Goal: Navigation & Orientation: Find specific page/section

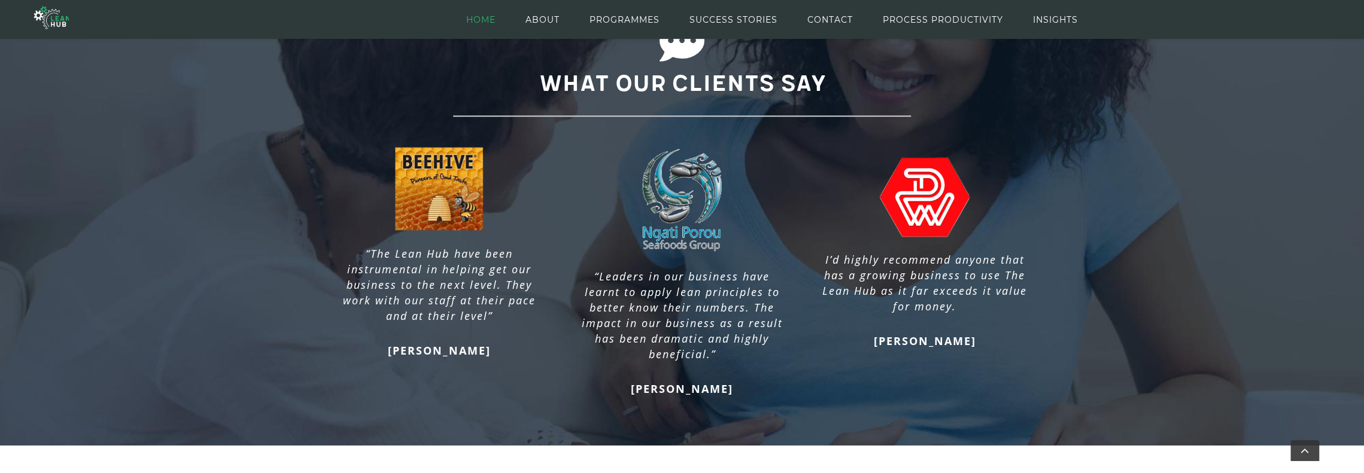
scroll to position [957, 0]
click at [550, 19] on span "ABOUT" at bounding box center [542, 20] width 34 height 54
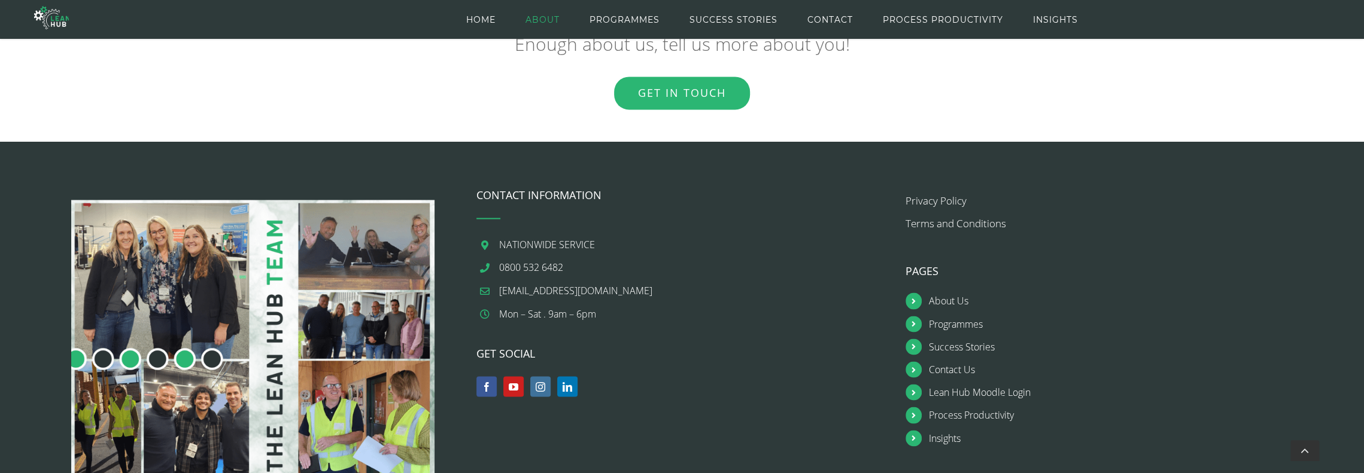
scroll to position [1774, 0]
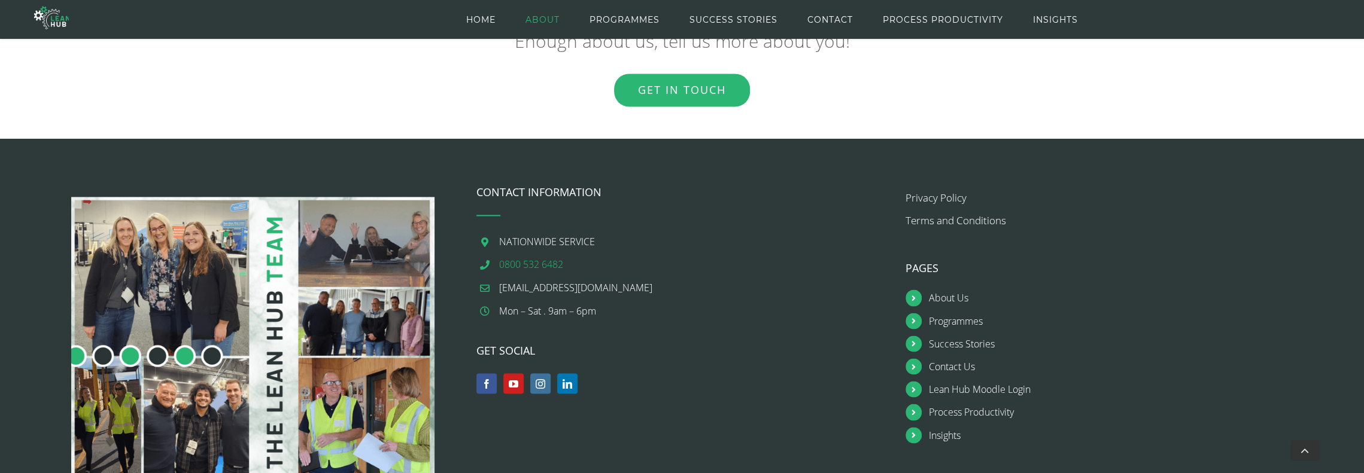
drag, startPoint x: 953, startPoint y: 322, endPoint x: 871, endPoint y: 267, distance: 98.2
click at [952, 322] on link "Programmes" at bounding box center [1122, 321] width 388 height 16
click at [832, 16] on span "CONTACT" at bounding box center [829, 20] width 45 height 54
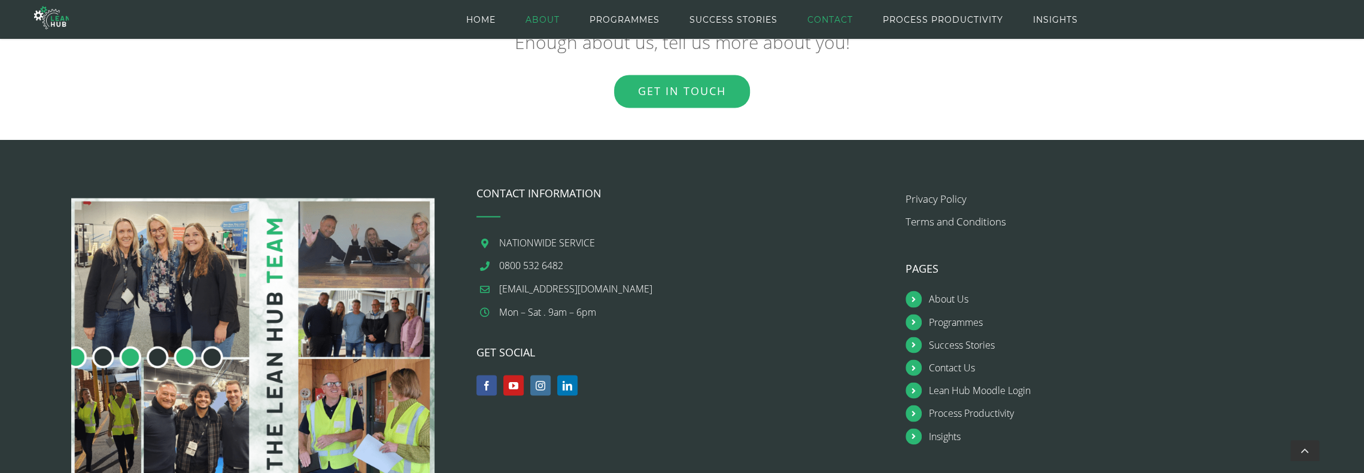
scroll to position [1767, 0]
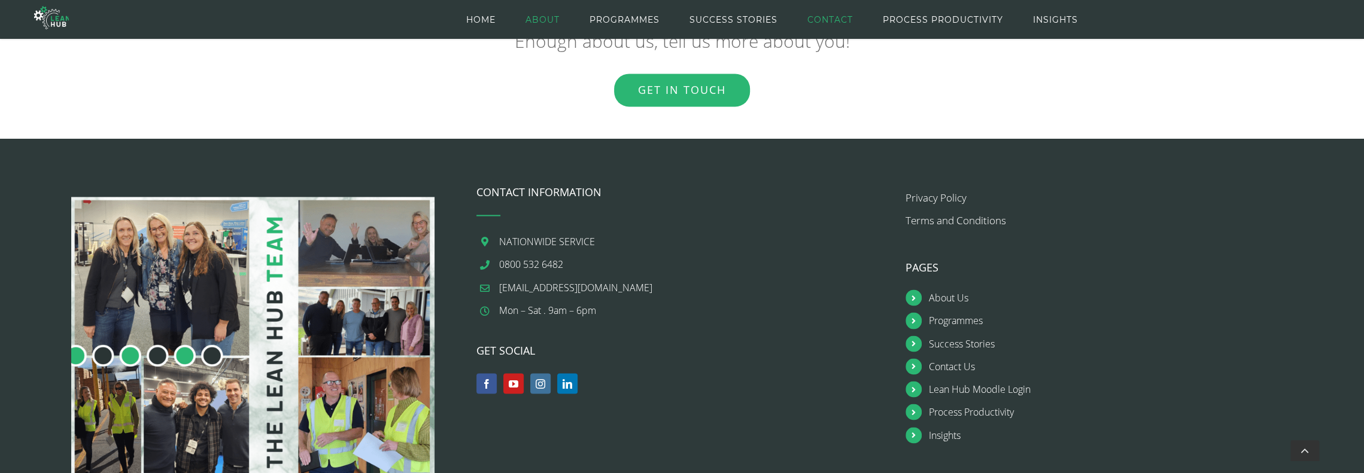
click at [832, 16] on span "CONTACT" at bounding box center [829, 20] width 45 height 54
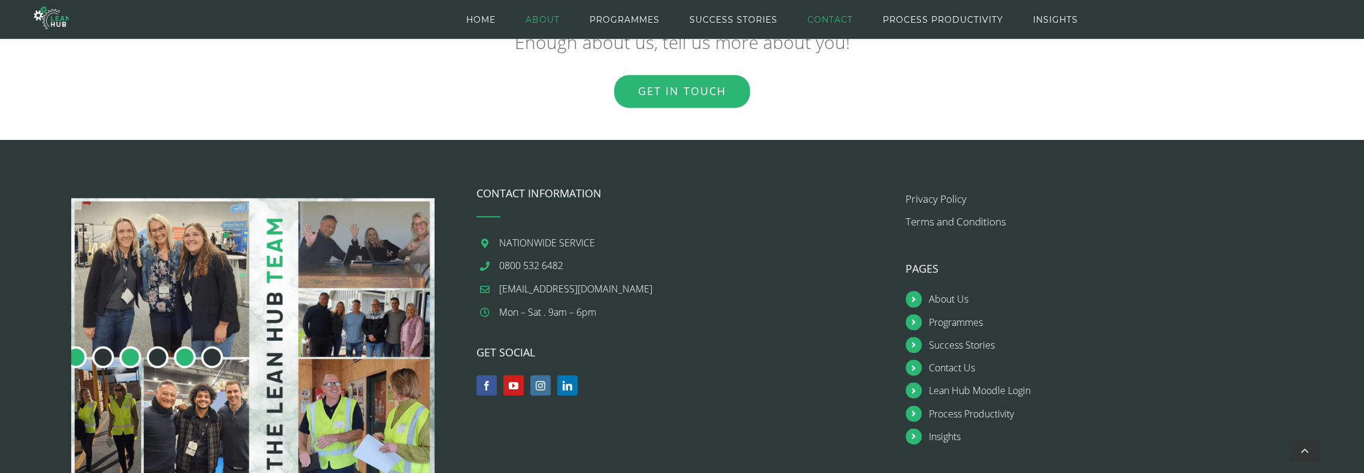
scroll to position [1774, 0]
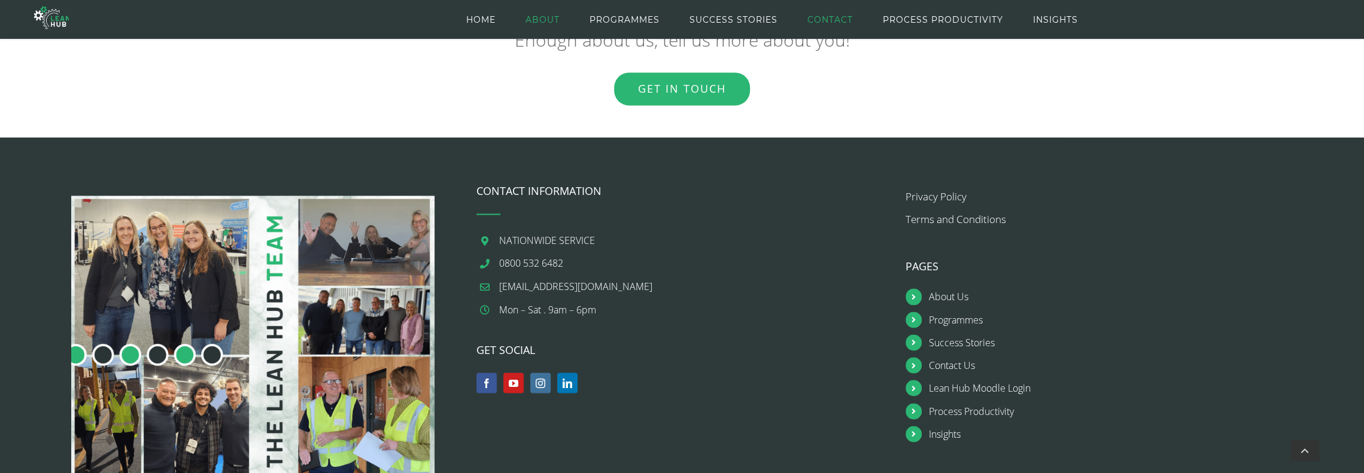
click at [832, 16] on span "CONTACT" at bounding box center [829, 20] width 45 height 54
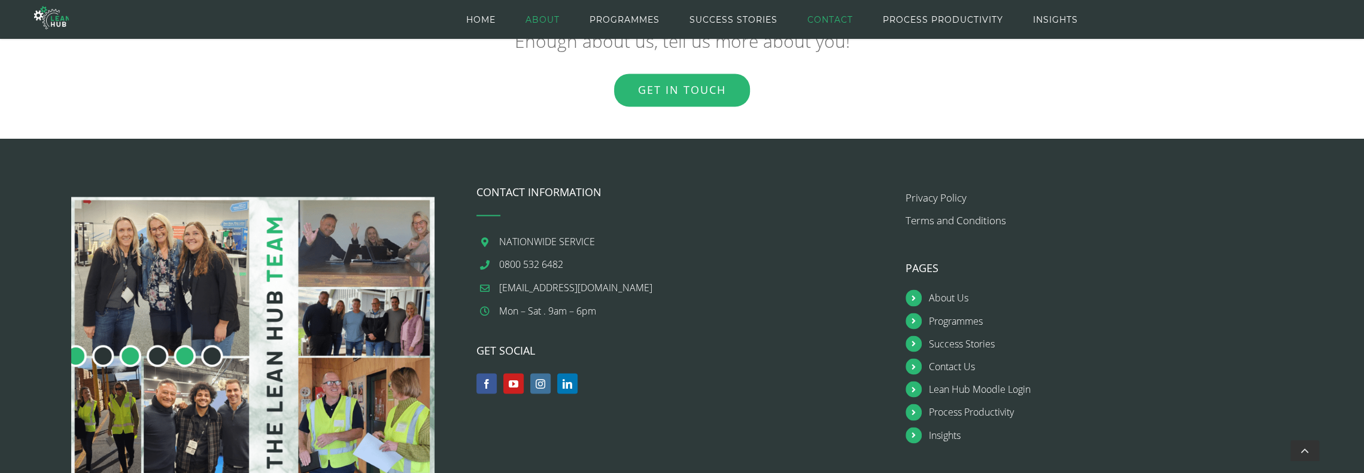
click at [832, 16] on span "CONTACT" at bounding box center [829, 20] width 45 height 54
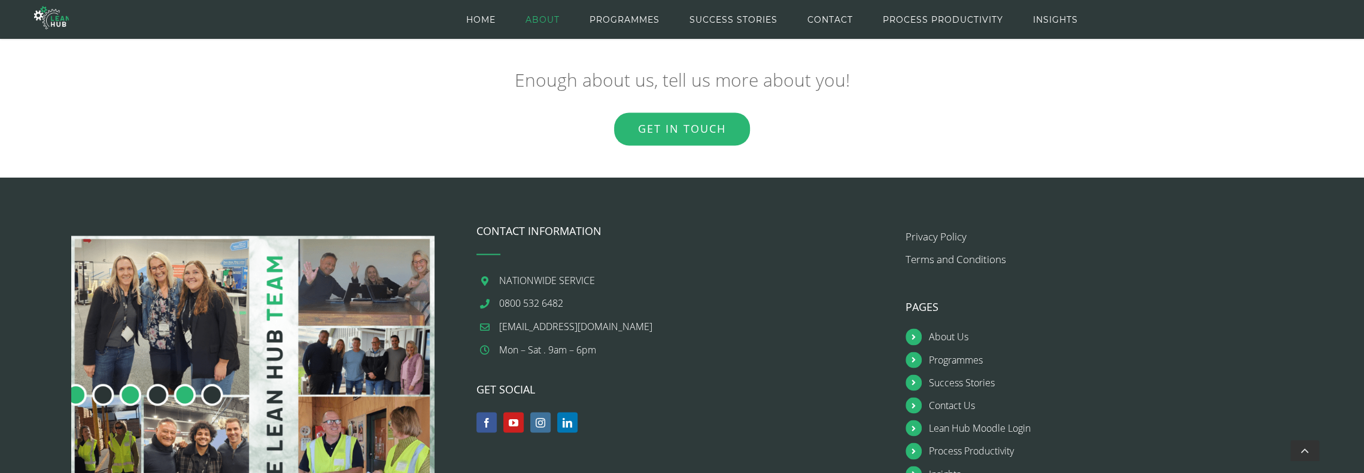
scroll to position [1590, 0]
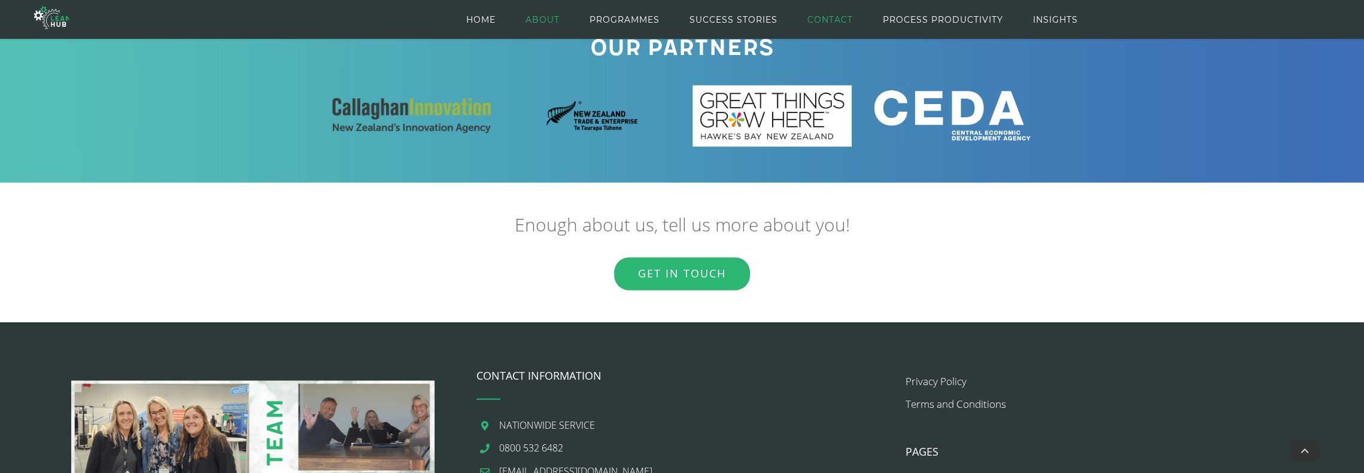
click at [822, 19] on span "CONTACT" at bounding box center [829, 20] width 45 height 54
click at [830, 16] on span "CONTACT" at bounding box center [829, 20] width 45 height 54
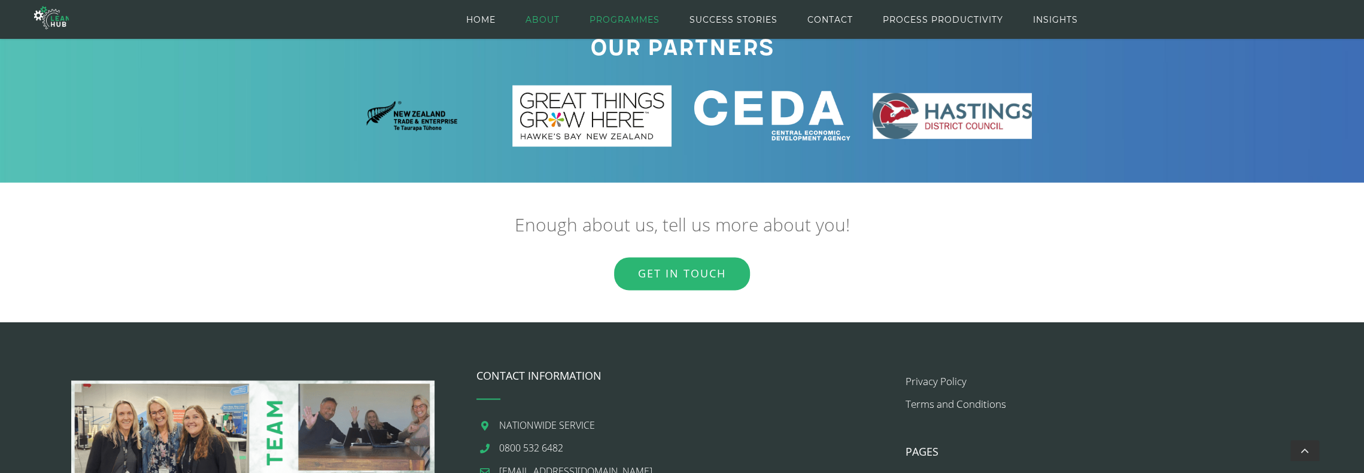
click at [611, 20] on span "PROGRAMMES" at bounding box center [624, 20] width 70 height 54
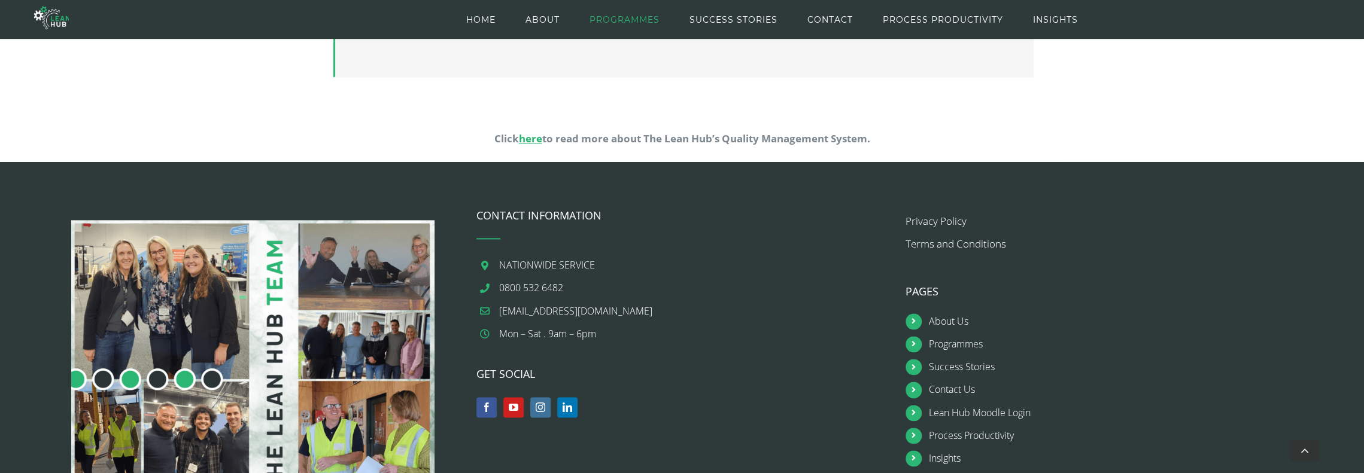
scroll to position [1355, 0]
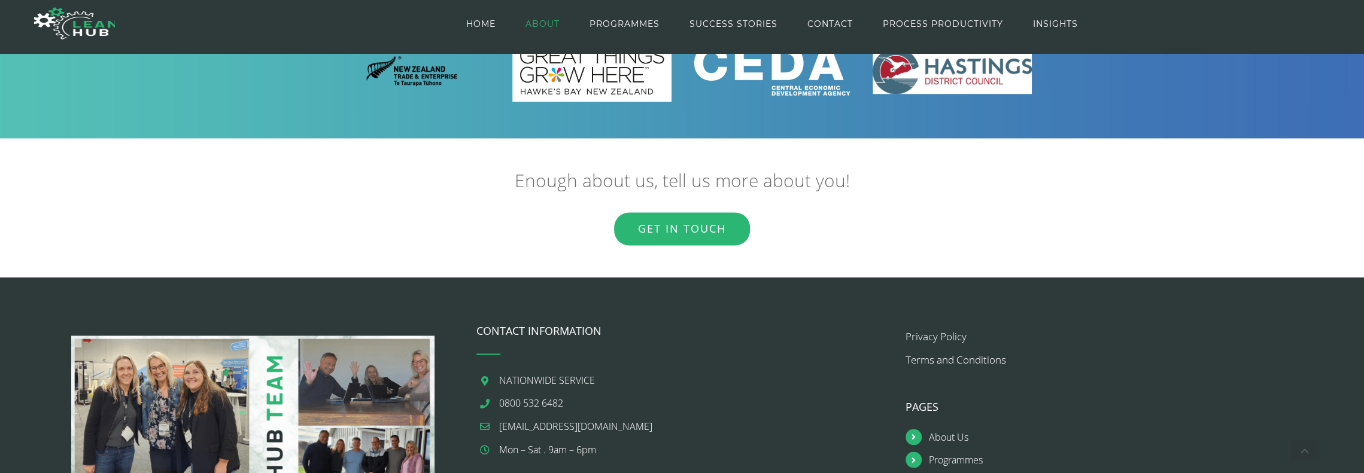
scroll to position [1629, 0]
